Goal: Find specific page/section: Find specific page/section

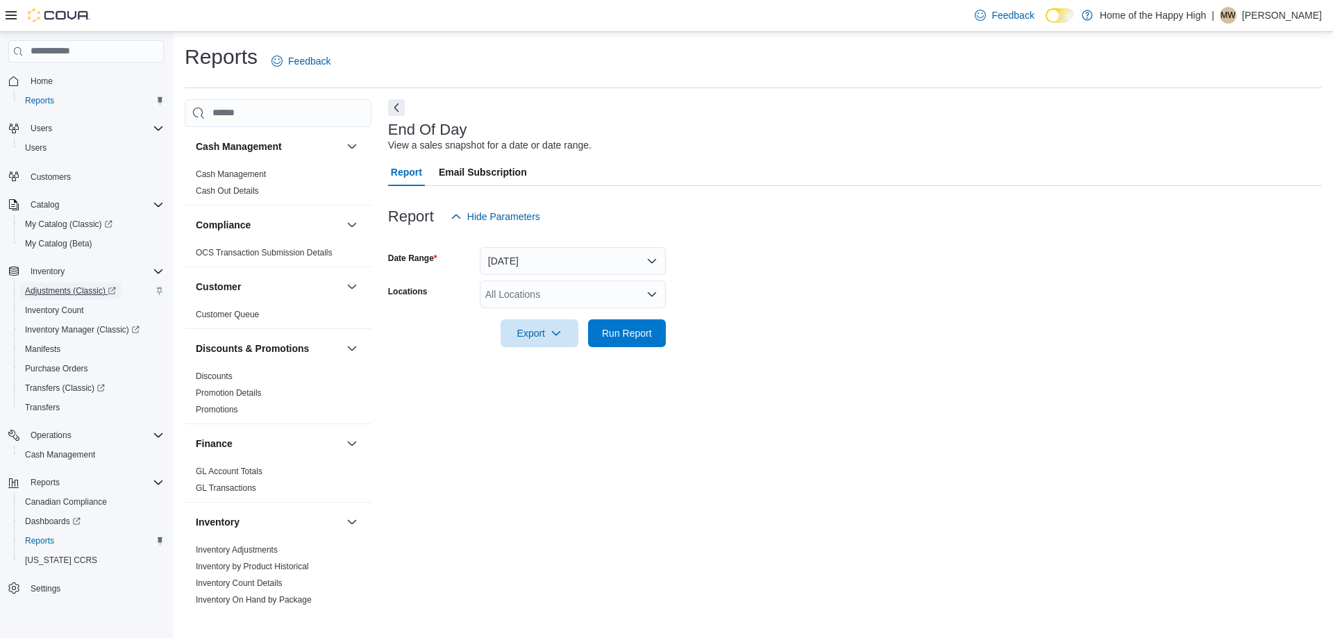
click at [83, 292] on span "Adjustments (Classic)" at bounding box center [70, 290] width 91 height 11
